Goal: Information Seeking & Learning: Find specific fact

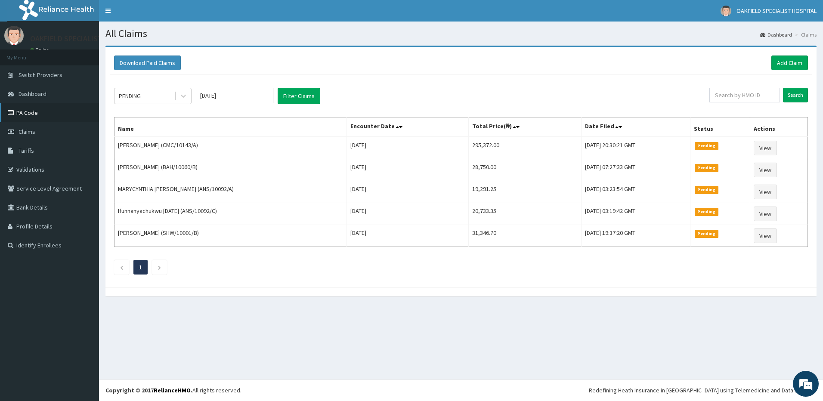
click at [41, 115] on link "PA Code" at bounding box center [49, 112] width 99 height 19
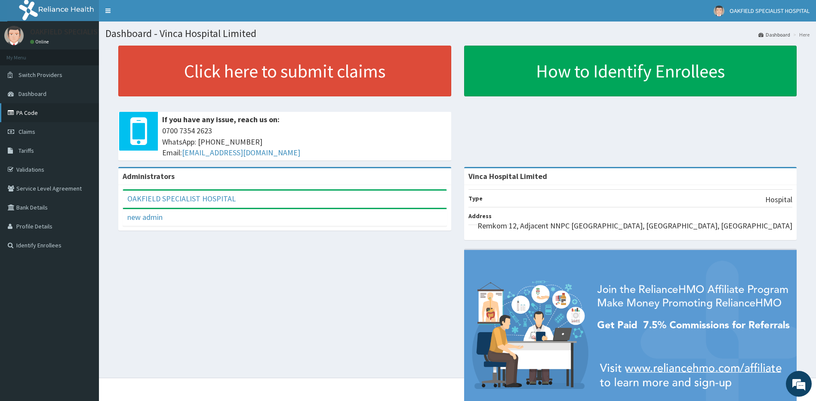
click at [35, 113] on link "PA Code" at bounding box center [49, 112] width 99 height 19
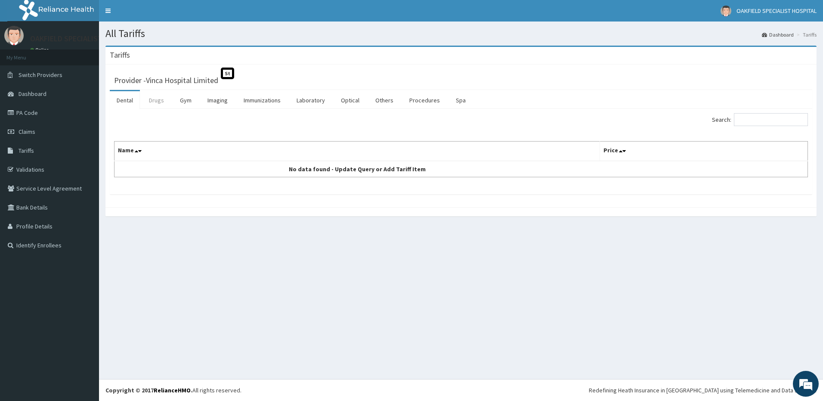
click at [158, 103] on link "Drugs" at bounding box center [156, 100] width 29 height 18
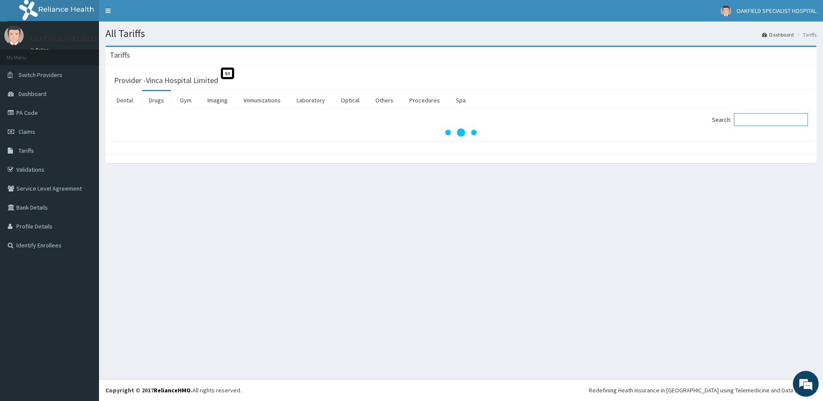
click at [783, 121] on input "Search:" at bounding box center [771, 119] width 74 height 13
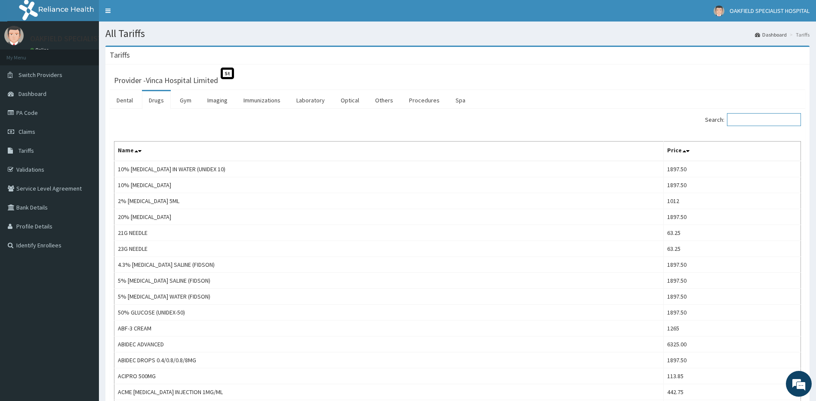
paste input "[MEDICAL_DATA]"
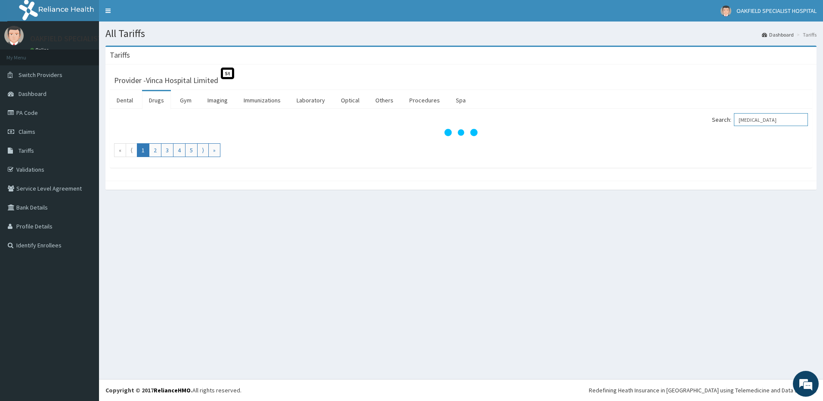
type input "[MEDICAL_DATA]"
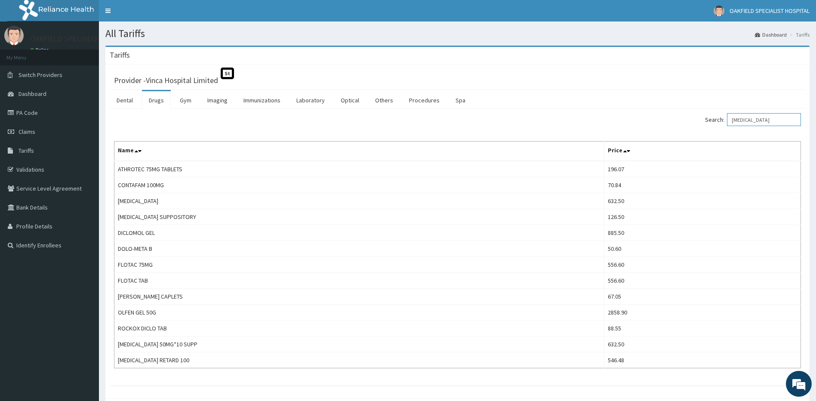
drag, startPoint x: 770, startPoint y: 118, endPoint x: 695, endPoint y: 124, distance: 75.6
click at [731, 124] on label "Search: [MEDICAL_DATA]" at bounding box center [753, 119] width 96 height 13
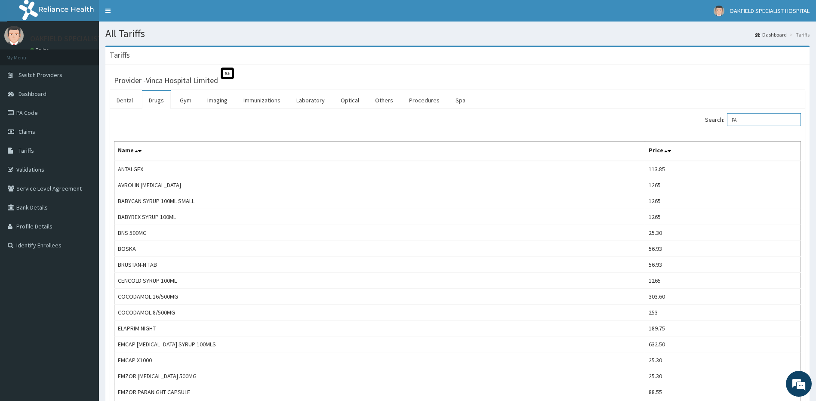
type input "P"
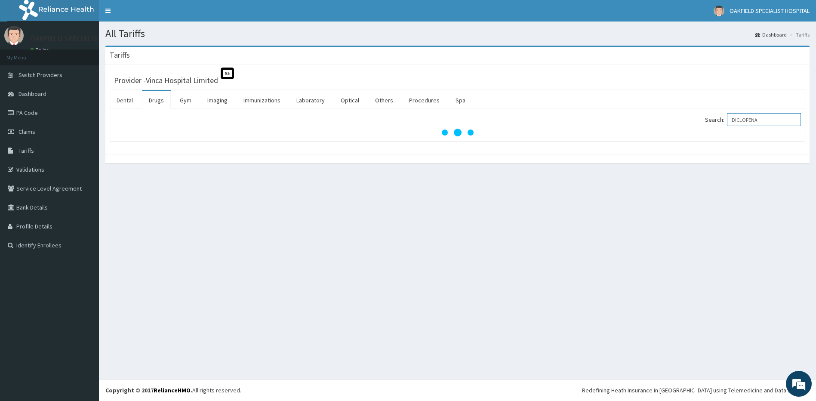
type input "DICLOFENA"
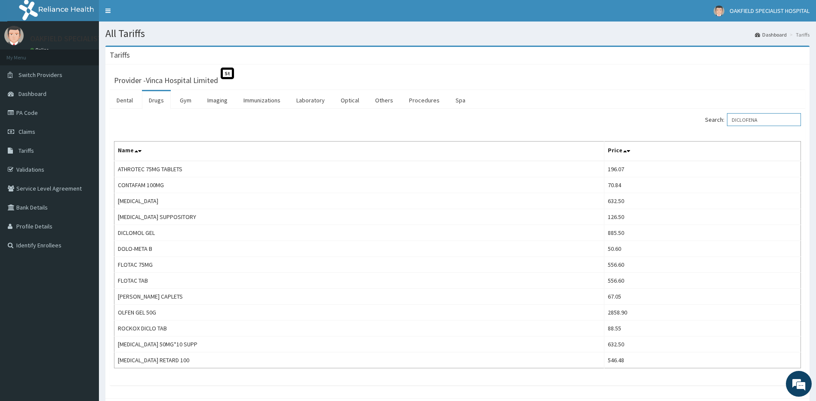
drag, startPoint x: 768, startPoint y: 115, endPoint x: 725, endPoint y: 124, distance: 43.5
click at [725, 124] on label "Search: DICLOFENA" at bounding box center [753, 119] width 96 height 13
paste input "[MEDICAL_DATA]"
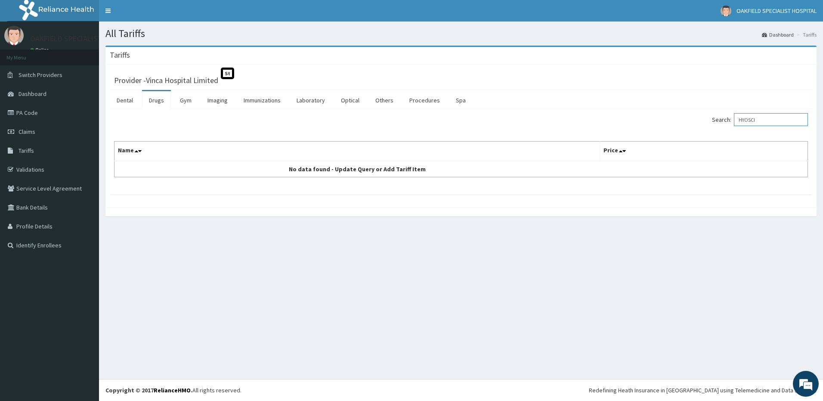
type input "HYOSCI"
drag, startPoint x: 419, startPoint y: 104, endPoint x: 428, endPoint y: 101, distance: 9.1
click at [420, 104] on link "Procedures" at bounding box center [424, 100] width 44 height 18
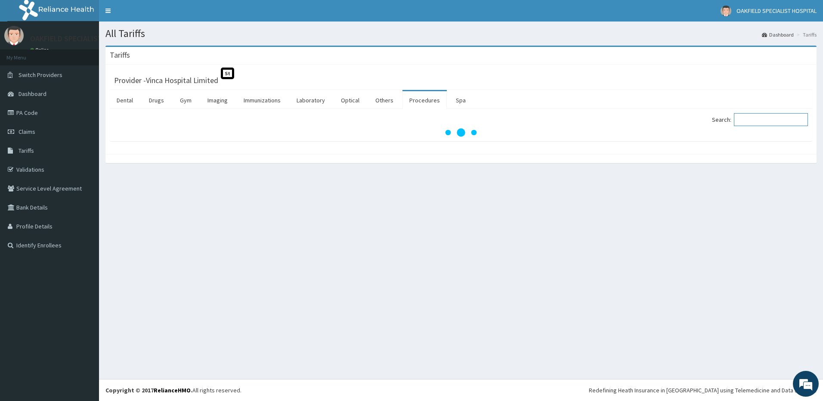
click at [770, 120] on input "Search:" at bounding box center [771, 119] width 74 height 13
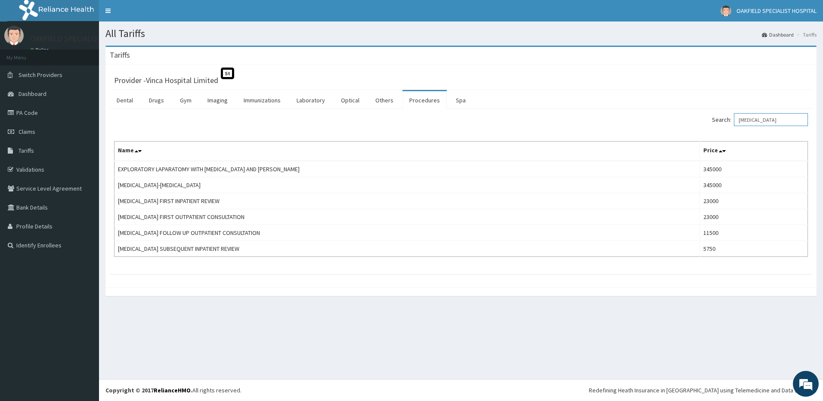
type input "[MEDICAL_DATA]"
drag, startPoint x: 751, startPoint y: 117, endPoint x: 731, endPoint y: 118, distance: 19.9
click at [731, 118] on label "Search: [MEDICAL_DATA]" at bounding box center [760, 119] width 96 height 13
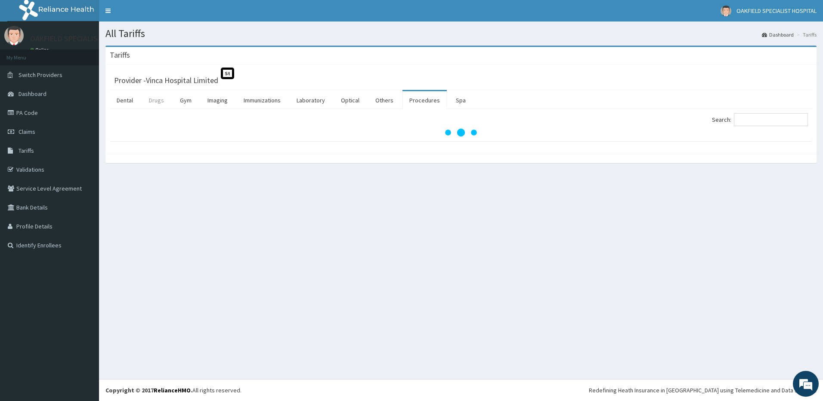
click at [155, 100] on link "Drugs" at bounding box center [156, 100] width 29 height 18
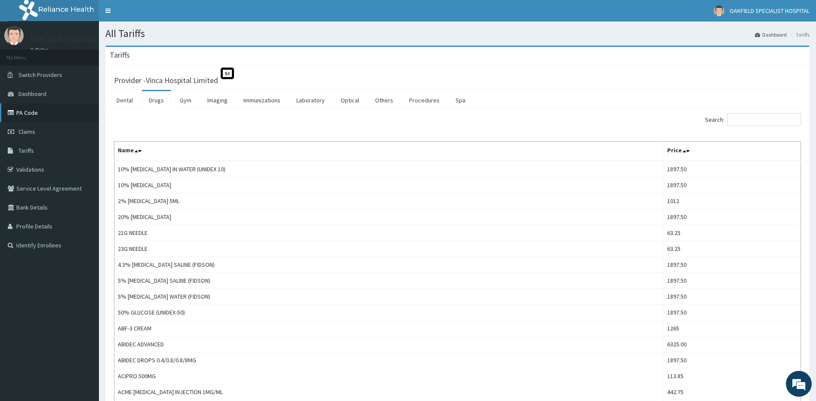
click at [37, 111] on link "PA Code" at bounding box center [49, 112] width 99 height 19
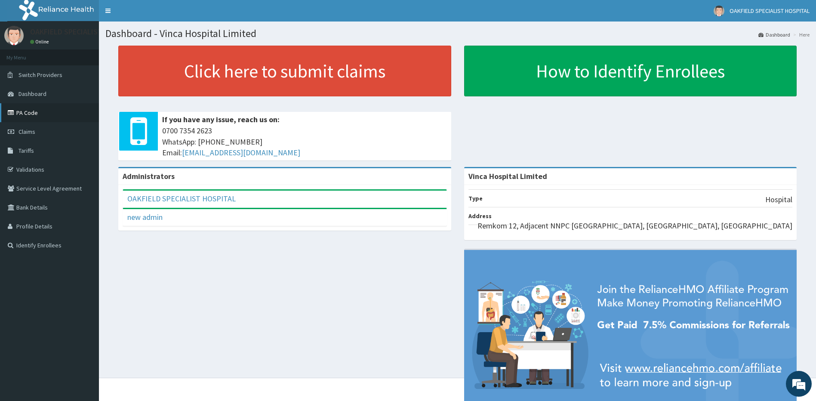
click at [32, 110] on link "PA Code" at bounding box center [49, 112] width 99 height 19
